Goal: Task Accomplishment & Management: Use online tool/utility

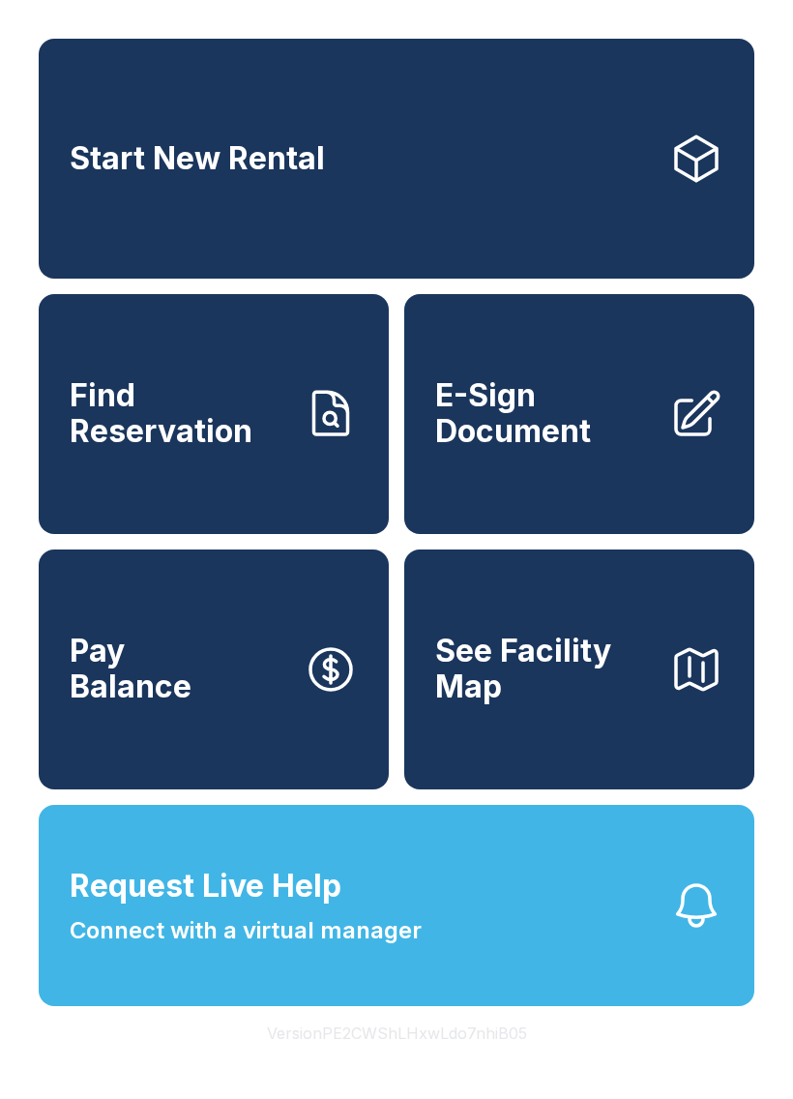
scroll to position [43, 0]
click at [265, 419] on span "Find Reservation" at bounding box center [179, 413] width 219 height 71
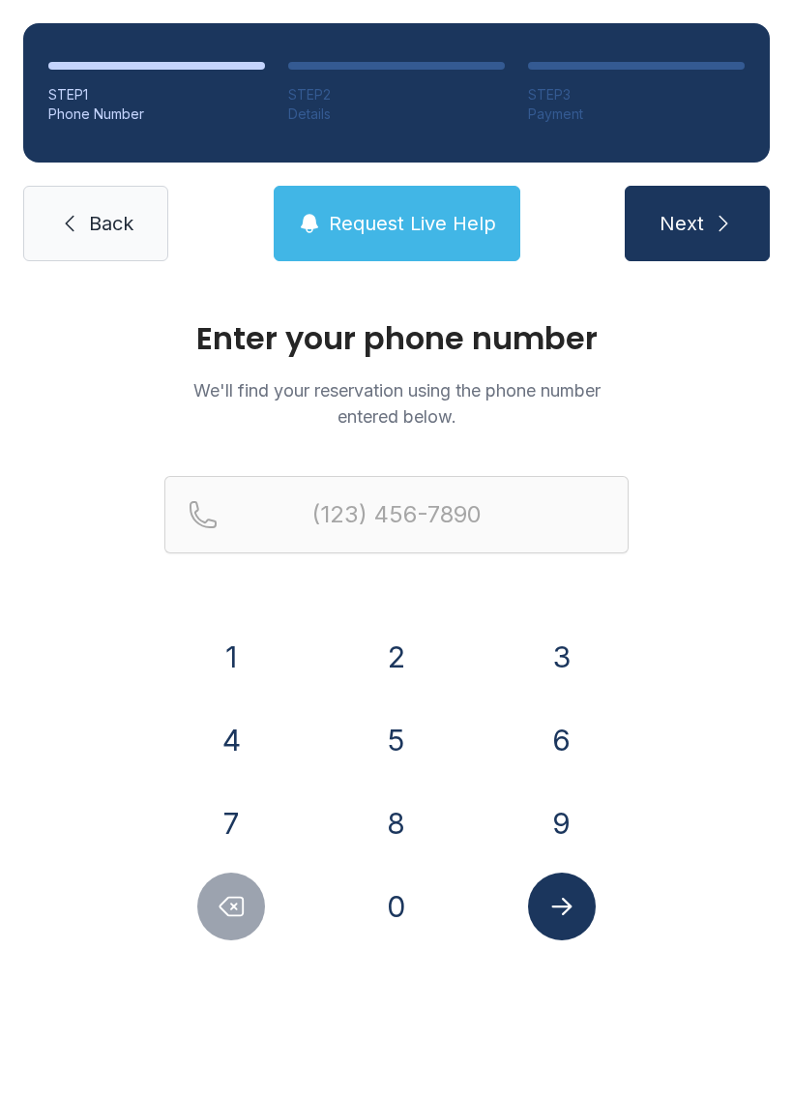
click at [578, 640] on button "3" at bounding box center [562, 657] width 68 height 68
click at [241, 639] on button "1" at bounding box center [231, 657] width 68 height 68
click at [577, 709] on button "6" at bounding box center [562, 740] width 68 height 68
click at [399, 667] on button "2" at bounding box center [397, 657] width 68 height 68
click at [405, 740] on button "5" at bounding box center [397, 740] width 68 height 68
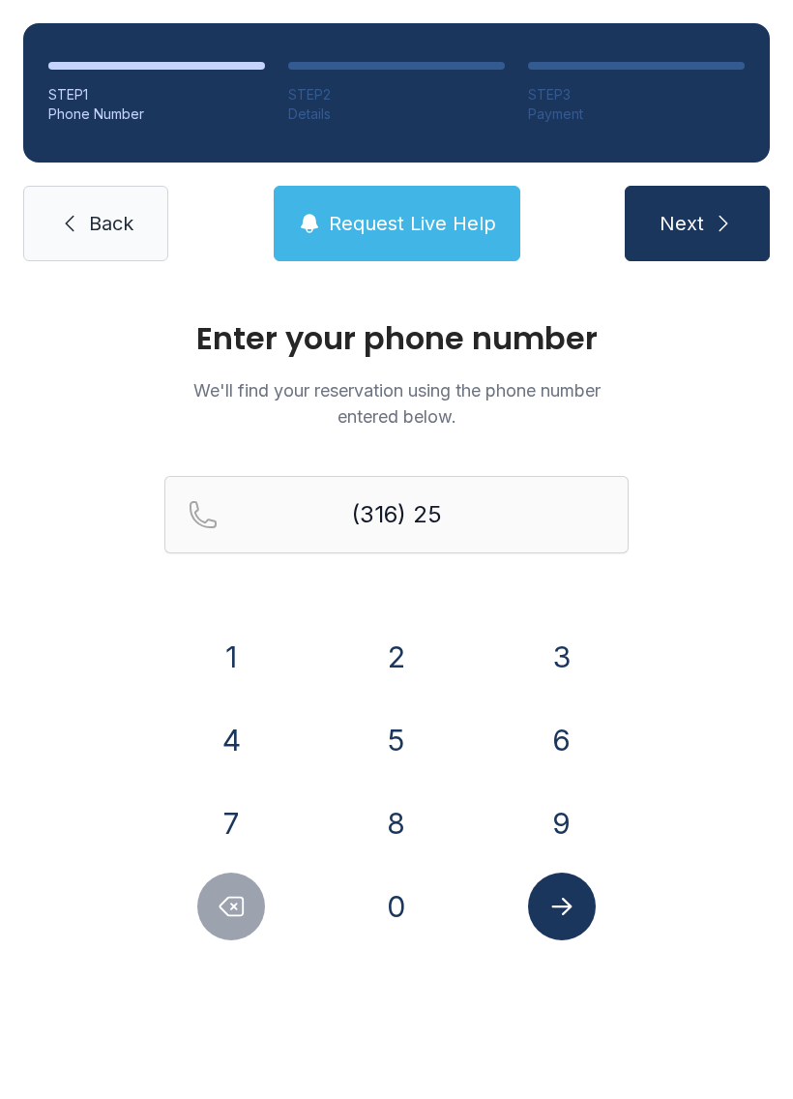
click at [256, 663] on button "1" at bounding box center [231, 657] width 68 height 68
click at [401, 736] on button "5" at bounding box center [397, 740] width 68 height 68
click at [413, 900] on button "0" at bounding box center [397, 907] width 68 height 68
click at [577, 729] on button "6" at bounding box center [562, 740] width 68 height 68
click at [571, 803] on button "9" at bounding box center [562, 823] width 68 height 68
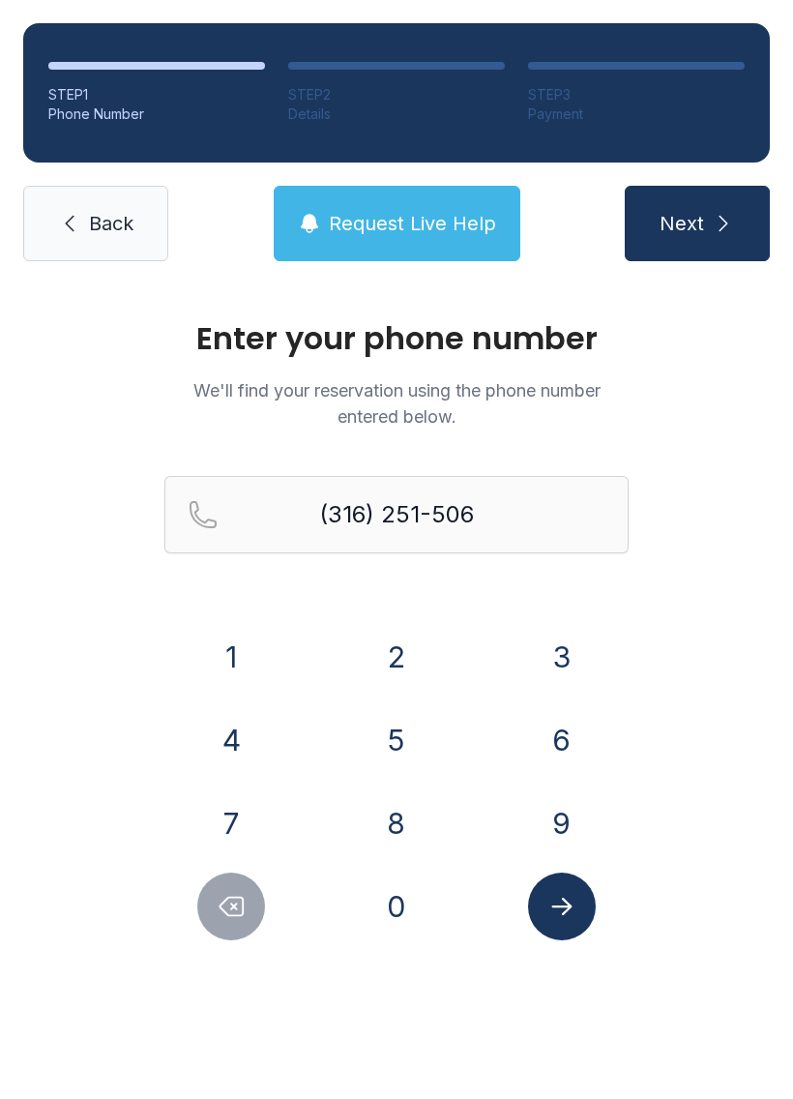
type input "[PHONE_NUMBER]"
click at [575, 908] on icon "Submit lookup form" at bounding box center [562, 906] width 29 height 29
